Goal: Check status: Check status

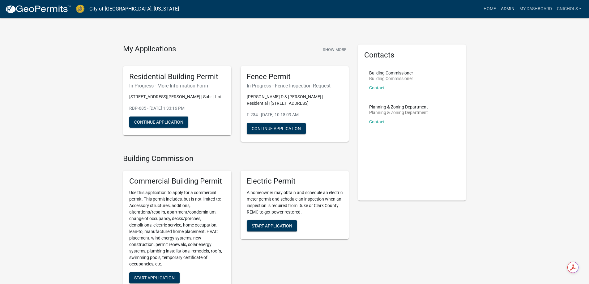
drag, startPoint x: 504, startPoint y: 10, endPoint x: 501, endPoint y: 12, distance: 3.3
click at [504, 10] on link "Admin" at bounding box center [508, 9] width 19 height 12
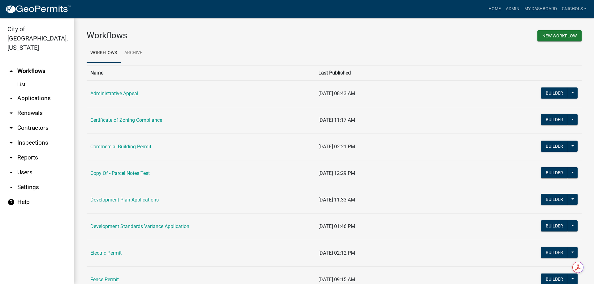
click at [33, 91] on link "arrow_drop_down Applications" at bounding box center [37, 98] width 74 height 15
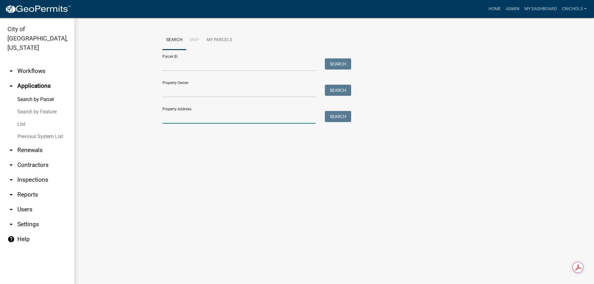
click at [188, 119] on input "Property Address:" at bounding box center [238, 117] width 153 height 13
type input "1712 char"
click at [340, 119] on button "Search" at bounding box center [338, 116] width 26 height 11
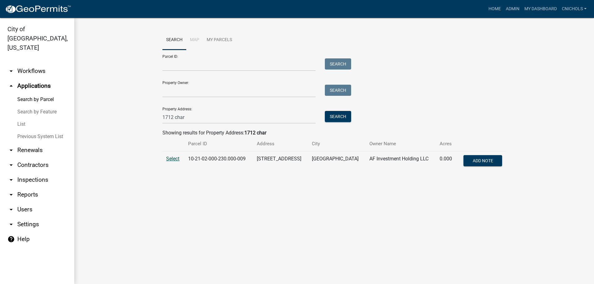
click at [171, 158] on span "Select" at bounding box center [172, 159] width 13 height 6
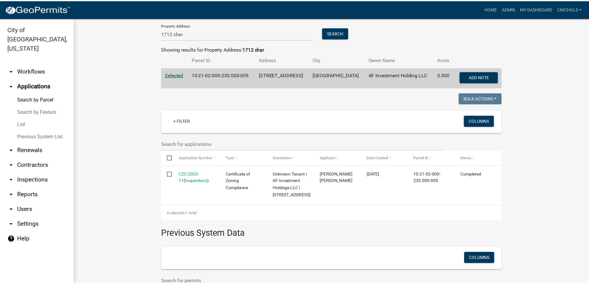
scroll to position [93, 0]
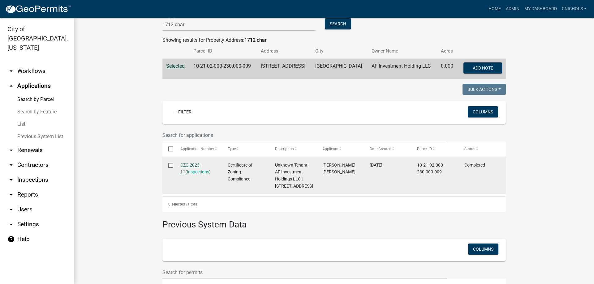
click at [181, 165] on link "CZC-2023-11" at bounding box center [190, 169] width 20 height 12
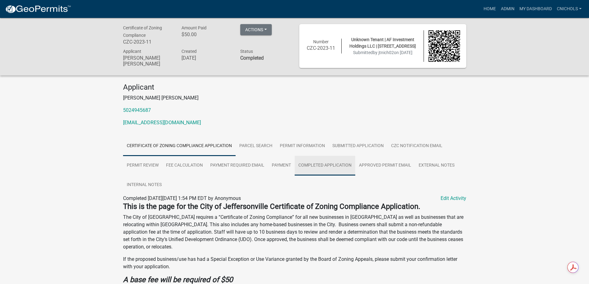
click at [322, 165] on link "Completed Application" at bounding box center [325, 166] width 61 height 20
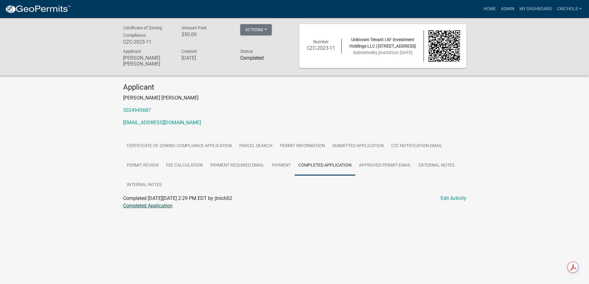
click at [163, 205] on link "Completed Application" at bounding box center [148, 206] width 50 height 6
